Goal: Task Accomplishment & Management: Manage account settings

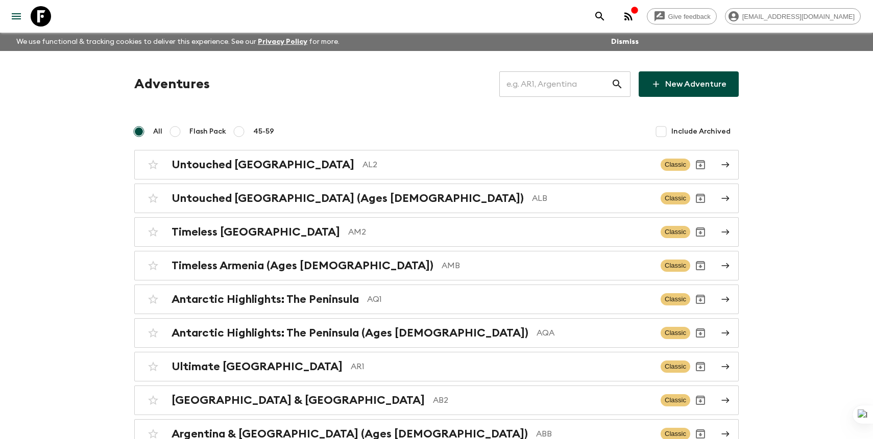
click at [565, 86] on input "text" at bounding box center [555, 84] width 112 height 29
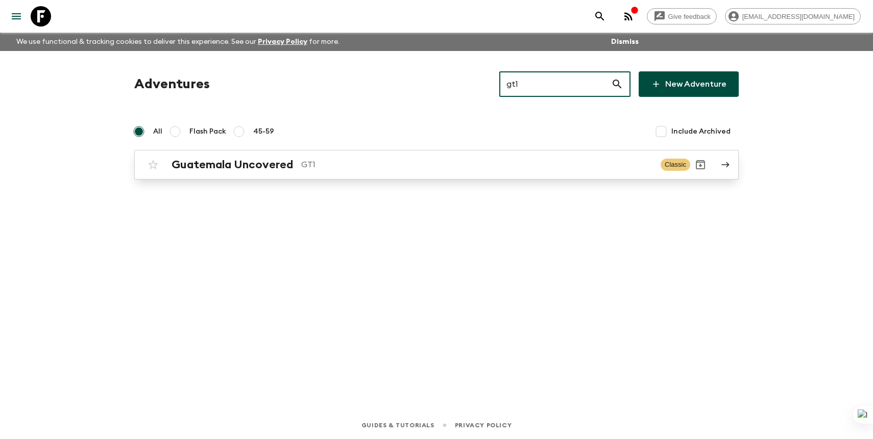
type input "gt1"
click at [486, 153] on link "Guatemala Uncovered GT1 Classic" at bounding box center [436, 165] width 604 height 30
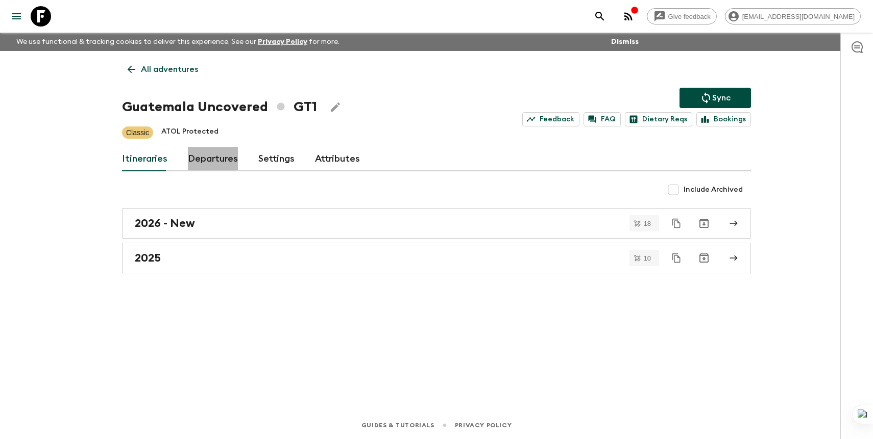
click at [210, 161] on link "Departures" at bounding box center [213, 159] width 50 height 24
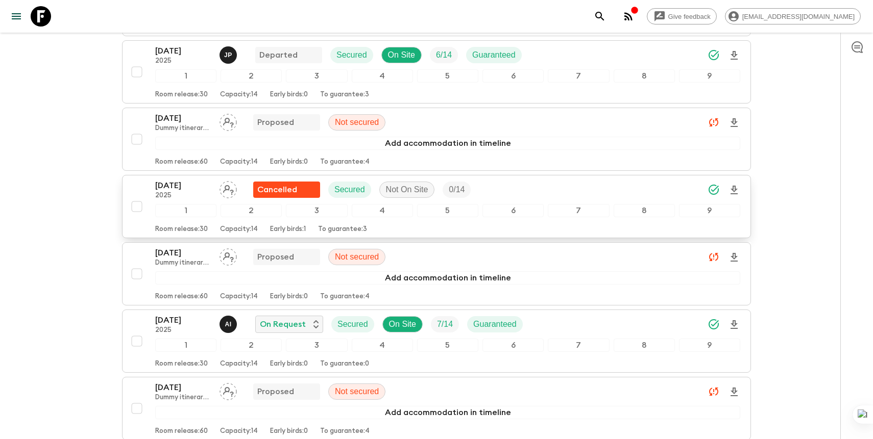
scroll to position [1827, 0]
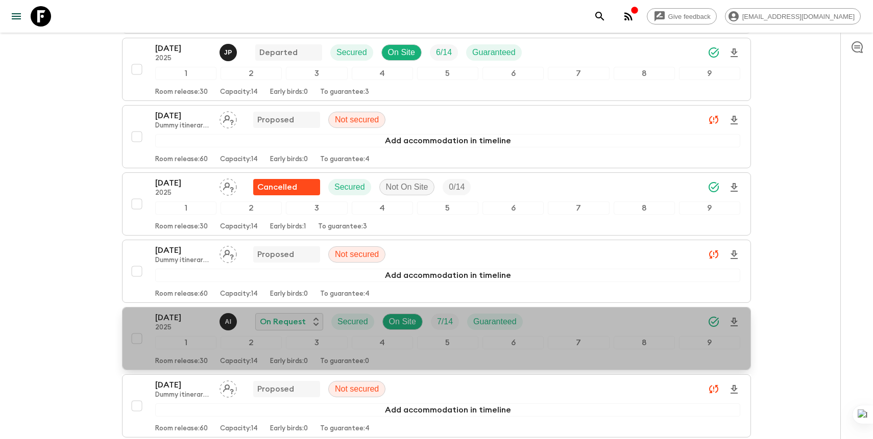
click at [546, 326] on div "[DATE] 2025 A I On Request Secured On Site 7 / 14 Guaranteed" at bounding box center [447, 322] width 585 height 20
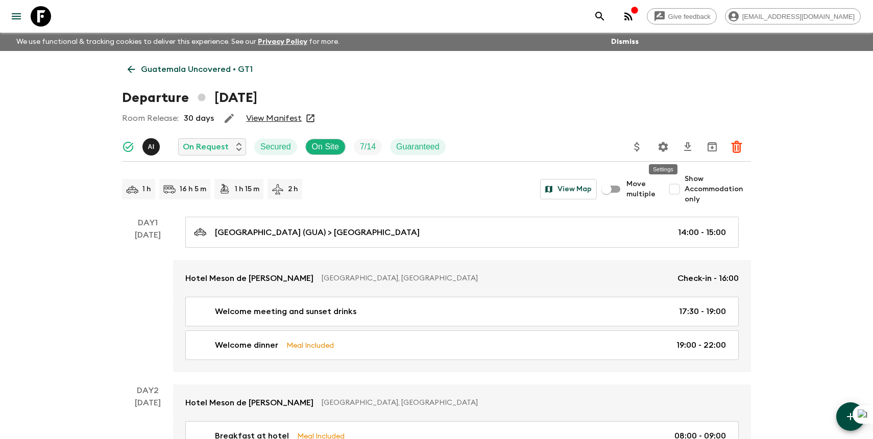
click at [665, 148] on icon "Settings" at bounding box center [663, 147] width 10 height 10
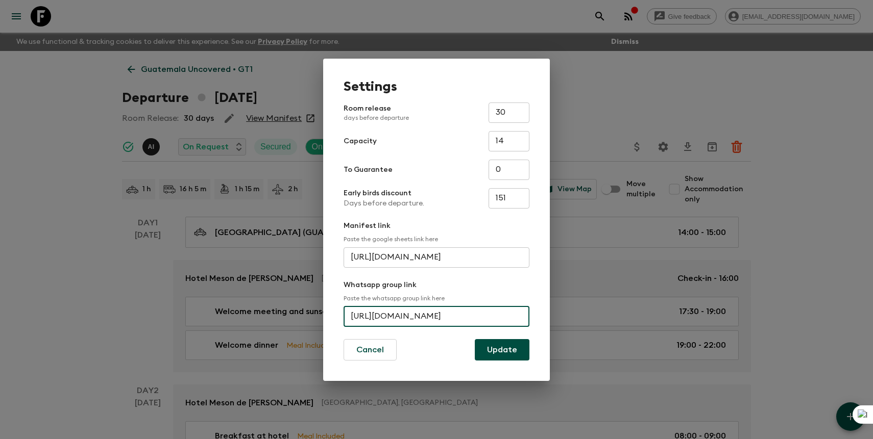
click at [404, 322] on input "[URL][DOMAIN_NAME]" at bounding box center [437, 317] width 186 height 20
paste input "KBllxGk3EMcAidN5x3lE6H"
type input "[URL][DOMAIN_NAME]"
click at [522, 351] on button "Update" at bounding box center [502, 349] width 55 height 21
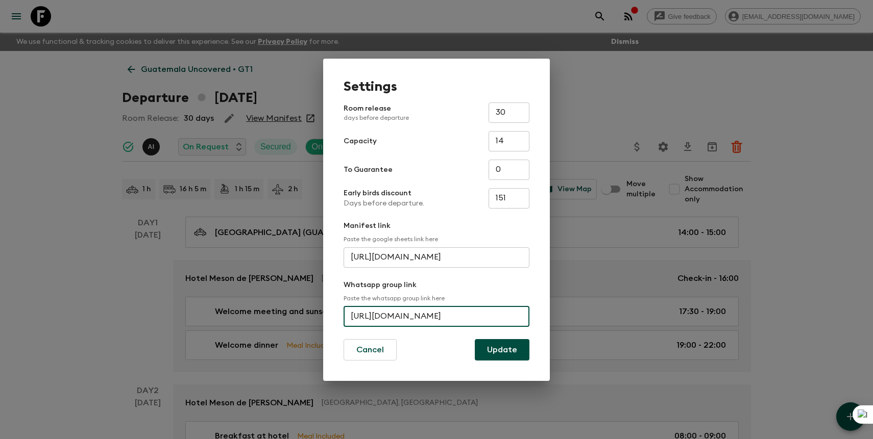
scroll to position [0, 0]
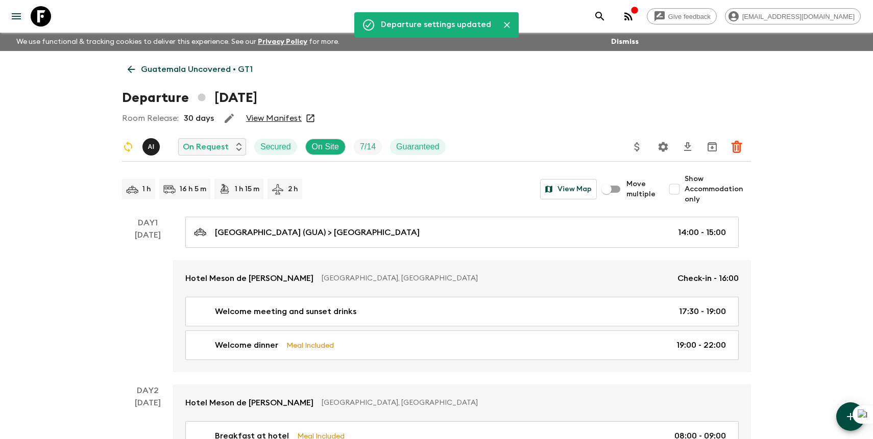
click at [604, 15] on icon "search adventures" at bounding box center [599, 16] width 9 height 9
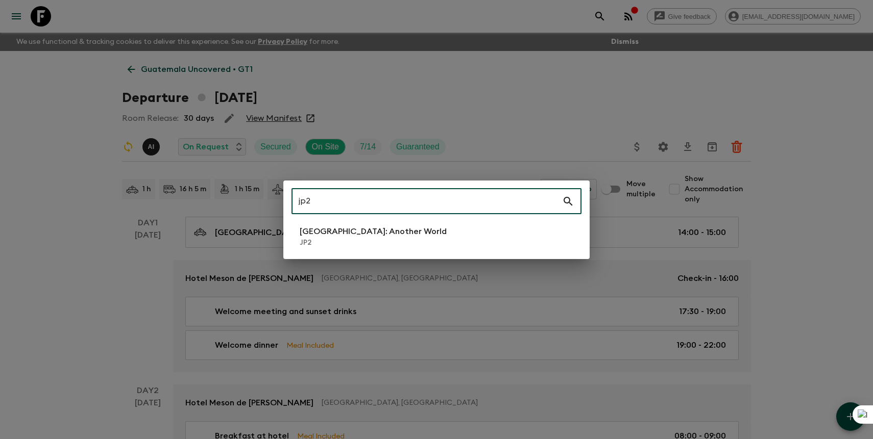
type input "jp2"
click at [522, 232] on li "[GEOGRAPHIC_DATA]: Another World JP2" at bounding box center [436, 237] width 290 height 29
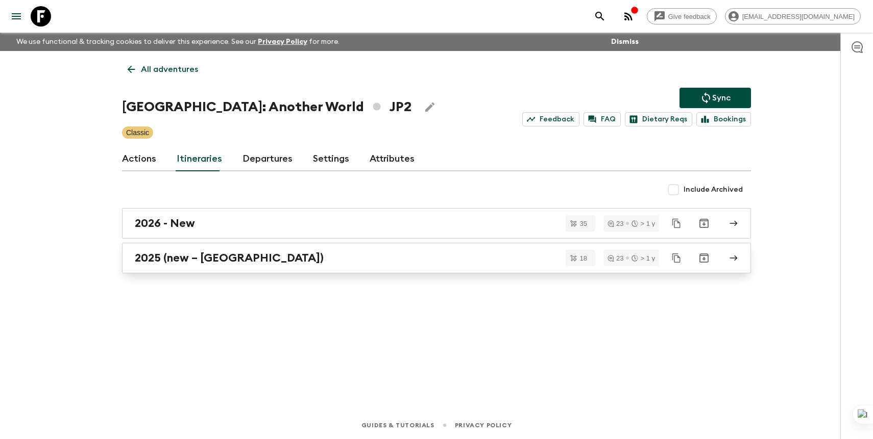
click at [339, 263] on div "2025 (new – [GEOGRAPHIC_DATA])" at bounding box center [427, 258] width 584 height 13
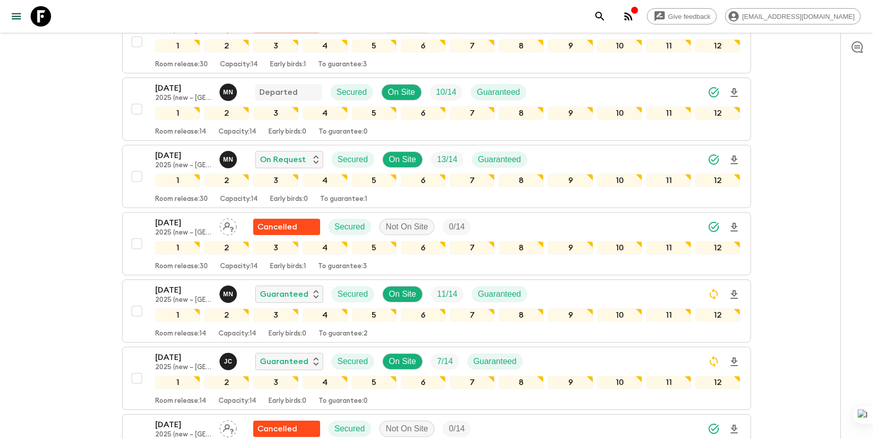
scroll to position [440, 0]
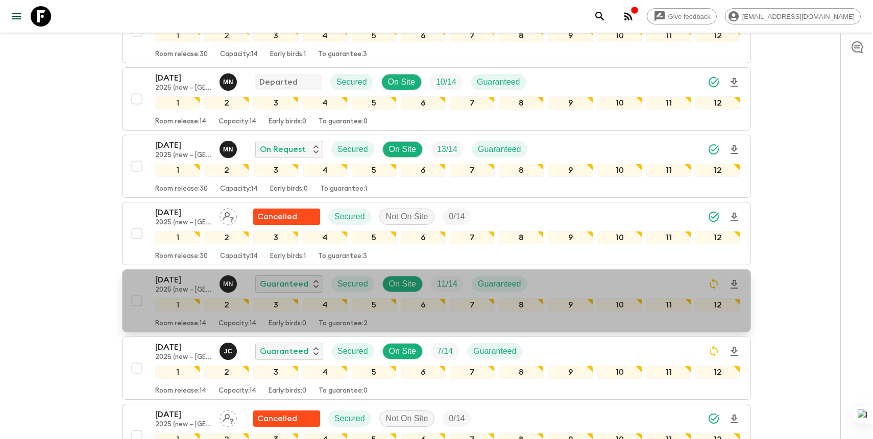
click at [566, 274] on div "[DATE] 2025 (new – [GEOGRAPHIC_DATA]) M N Guaranteed Secured On Site 11 / 14 Gu…" at bounding box center [447, 284] width 585 height 20
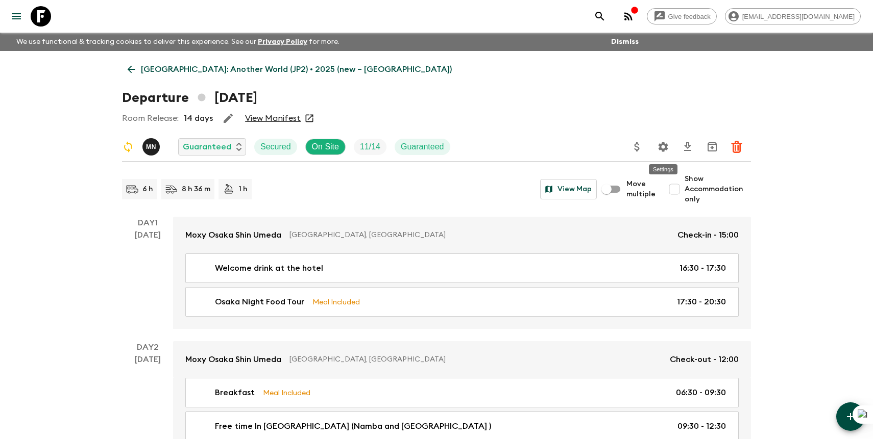
click at [670, 146] on button "Settings" at bounding box center [663, 147] width 20 height 20
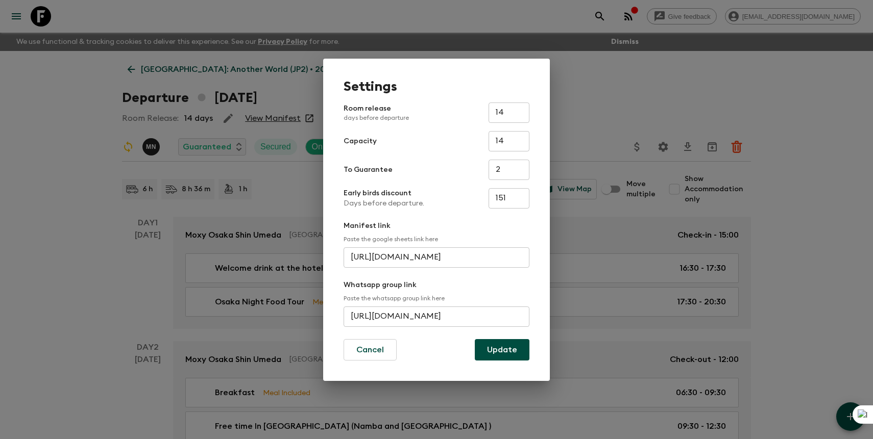
click at [392, 320] on input "[URL][DOMAIN_NAME]" at bounding box center [437, 317] width 186 height 20
paste input "Kw1C0EiQNoz5nJPYqIumEw"
type input "[URL][DOMAIN_NAME]"
click at [495, 349] on button "Update" at bounding box center [502, 349] width 55 height 21
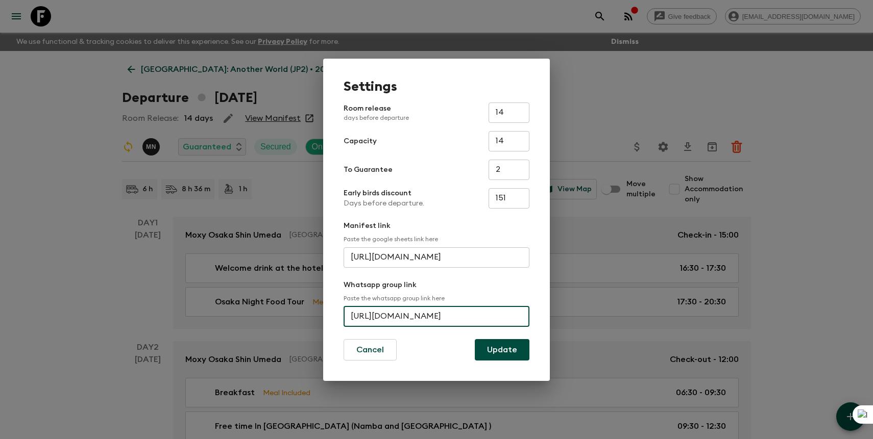
scroll to position [0, 0]
